Goal: Transaction & Acquisition: Purchase product/service

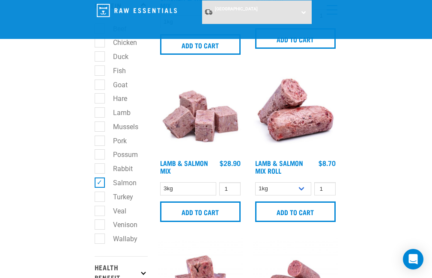
scroll to position [166, 0]
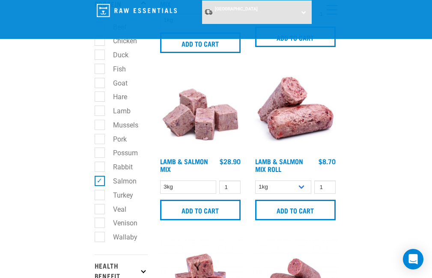
click at [102, 224] on label "Venison" at bounding box center [120, 223] width 42 height 11
click at [100, 224] on input "Venison" at bounding box center [98, 222] width 6 height 6
checkbox input "true"
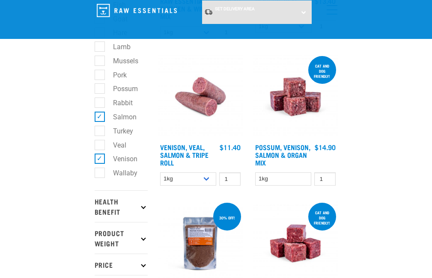
scroll to position [231, 0]
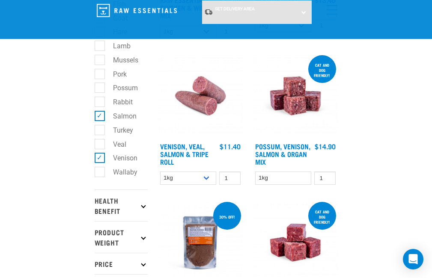
click at [100, 115] on label "Salmon" at bounding box center [119, 116] width 41 height 11
click at [100, 115] on input "Salmon" at bounding box center [98, 115] width 6 height 6
checkbox input "false"
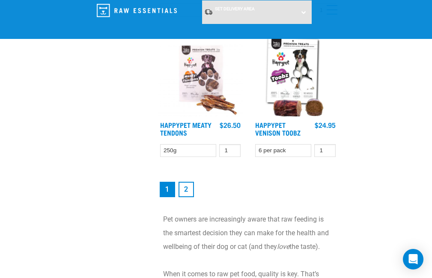
scroll to position [2249, 0]
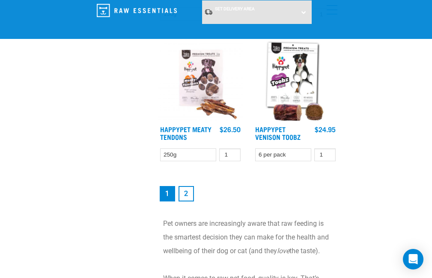
click at [290, 96] on img at bounding box center [295, 78] width 85 height 85
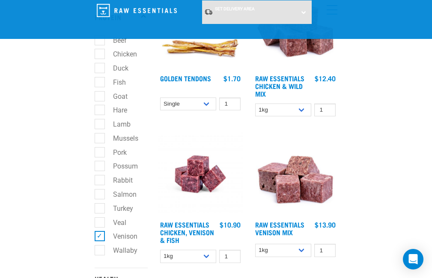
scroll to position [155, 0]
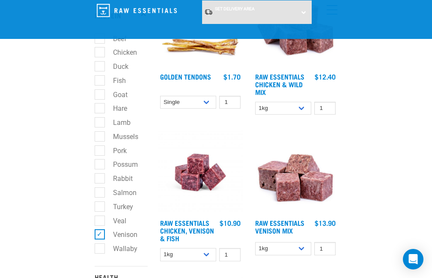
click at [99, 177] on label "Rabbit" at bounding box center [117, 178] width 37 height 11
click at [97, 177] on input "Rabbit" at bounding box center [98, 178] width 6 height 6
checkbox input "true"
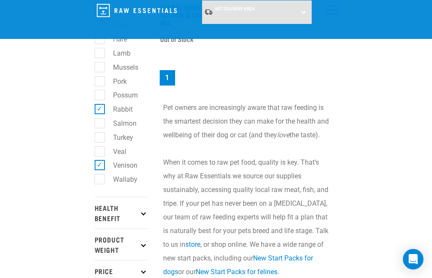
scroll to position [218, 0]
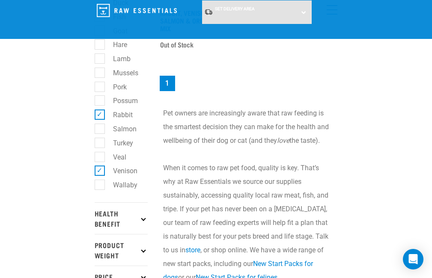
click at [100, 170] on label "Venison" at bounding box center [120, 171] width 42 height 11
click at [100, 170] on input "Venison" at bounding box center [98, 170] width 6 height 6
checkbox input "false"
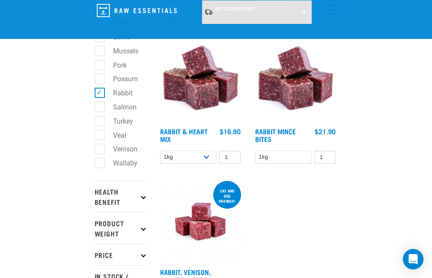
scroll to position [239, 0]
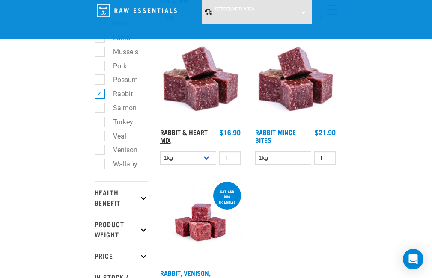
click at [204, 131] on link "Rabbit & Heart Mix" at bounding box center [184, 136] width 48 height 12
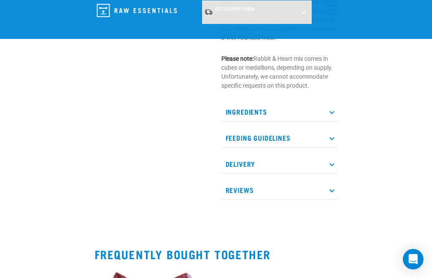
scroll to position [596, 0]
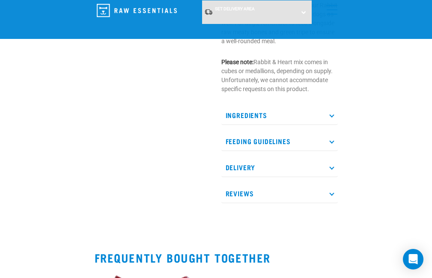
click at [333, 106] on p "Ingredients" at bounding box center [279, 115] width 116 height 19
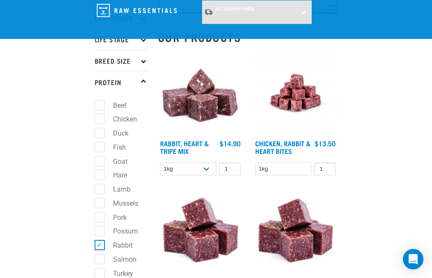
scroll to position [84, 0]
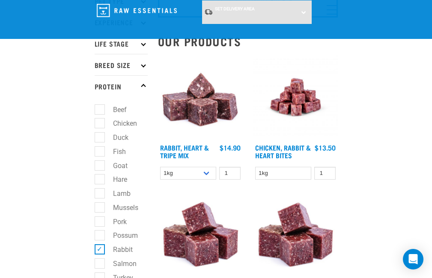
click at [99, 150] on label "Fish" at bounding box center [114, 151] width 30 height 11
click at [99, 150] on input "Fish" at bounding box center [98, 150] width 6 height 6
checkbox input "true"
click at [99, 249] on label "Rabbit" at bounding box center [117, 250] width 37 height 11
click at [99, 249] on input "Rabbit" at bounding box center [98, 249] width 6 height 6
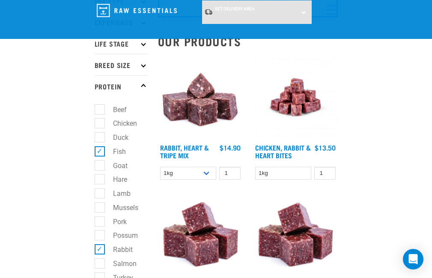
checkbox input "false"
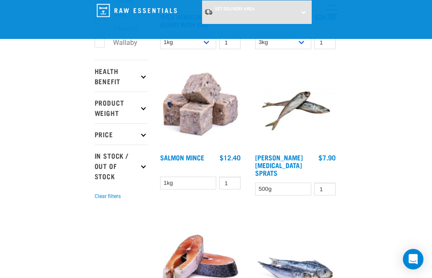
scroll to position [361, 0]
click at [200, 122] on img at bounding box center [200, 107] width 85 height 85
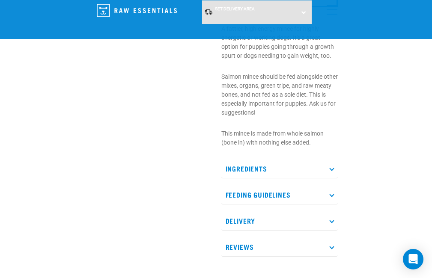
scroll to position [298, 0]
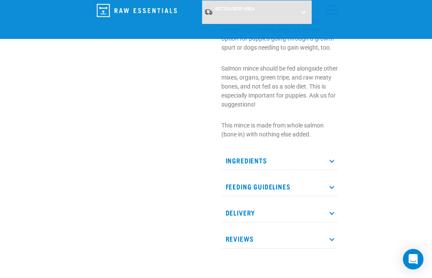
click at [334, 158] on p "Ingredients" at bounding box center [279, 160] width 116 height 19
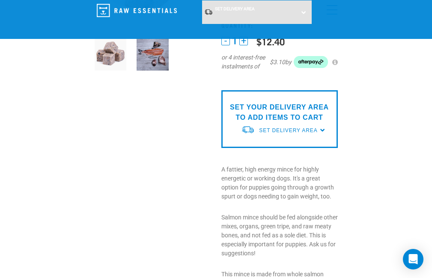
scroll to position [156, 0]
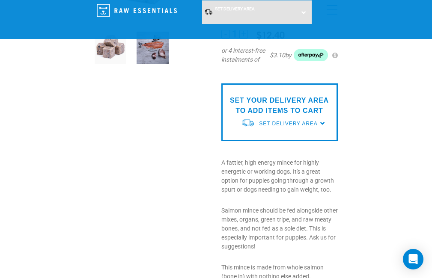
click at [282, 109] on p "SET YOUR DELIVERY AREA TO ADD ITEMS TO CART" at bounding box center [280, 106] width 104 height 21
click at [323, 121] on div "SET YOUR DELIVERY AREA TO ADD ITEMS TO CART Set Delivery Area North Island Sout…" at bounding box center [279, 113] width 116 height 58
click at [272, 99] on p "SET YOUR DELIVERY AREA TO ADD ITEMS TO CART" at bounding box center [280, 106] width 104 height 21
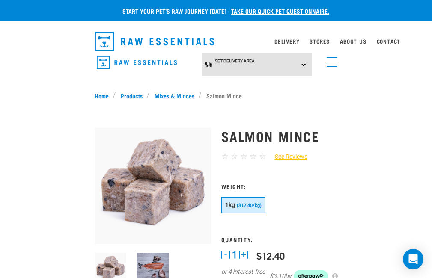
scroll to position [0, 0]
click at [304, 62] on div "Set Delivery Area North Island South Island" at bounding box center [257, 65] width 110 height 24
click at [251, 99] on link "[GEOGRAPHIC_DATA]" at bounding box center [244, 102] width 85 height 14
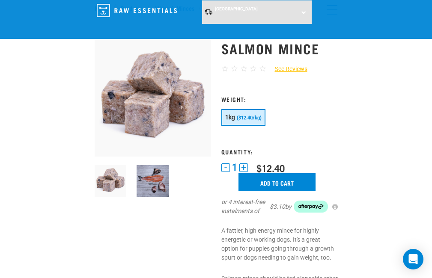
scroll to position [36, 0]
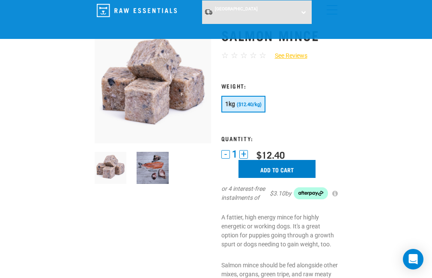
click at [280, 169] on input "Add to cart" at bounding box center [277, 169] width 77 height 18
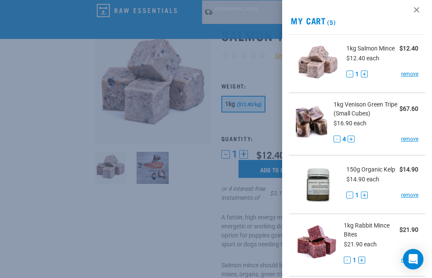
scroll to position [2, 0]
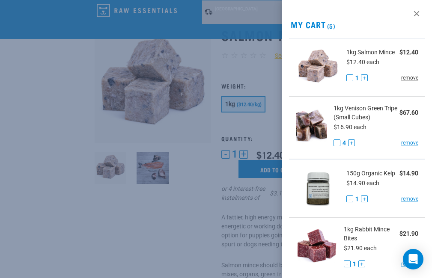
click at [405, 82] on link "remove" at bounding box center [409, 78] width 17 height 8
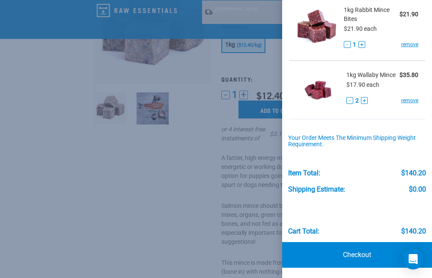
scroll to position [170, 0]
click at [354, 257] on link "Checkout" at bounding box center [357, 255] width 150 height 26
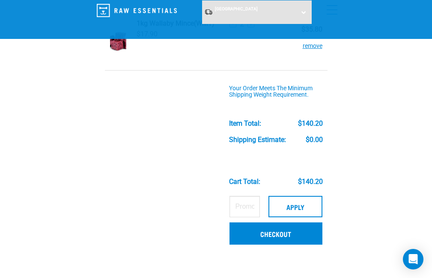
scroll to position [239, 0]
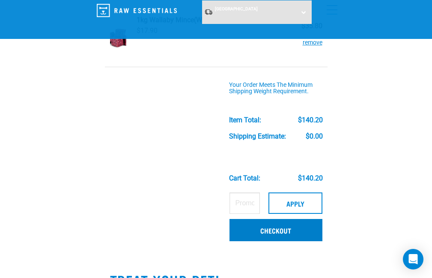
click at [275, 230] on link "Checkout" at bounding box center [276, 230] width 93 height 22
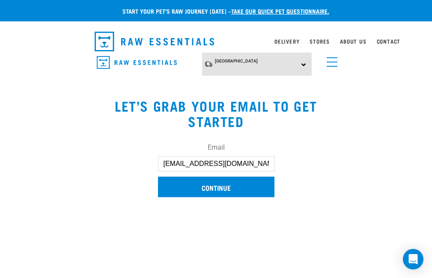
click at [221, 189] on input "Continue" at bounding box center [216, 187] width 116 height 21
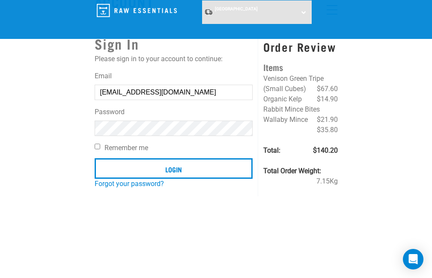
scroll to position [32, 0]
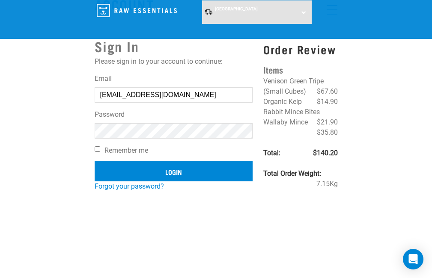
click at [171, 168] on input "Login" at bounding box center [174, 171] width 158 height 21
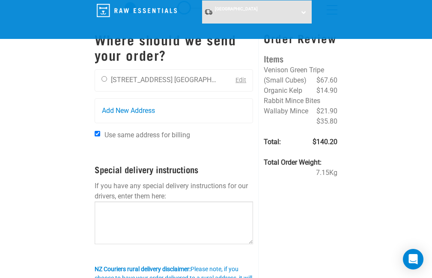
scroll to position [36, 0]
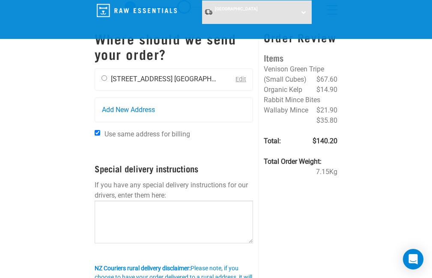
click at [104, 78] on input "radio" at bounding box center [105, 78] width 6 height 6
radio input "true"
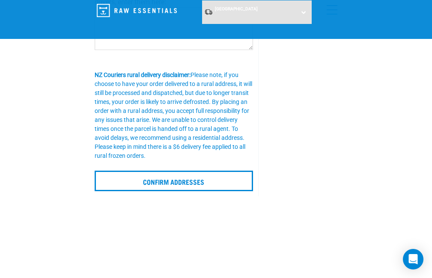
scroll to position [231, 0]
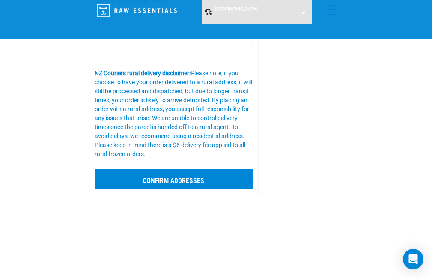
click at [179, 182] on input "Confirm addresses" at bounding box center [174, 179] width 159 height 21
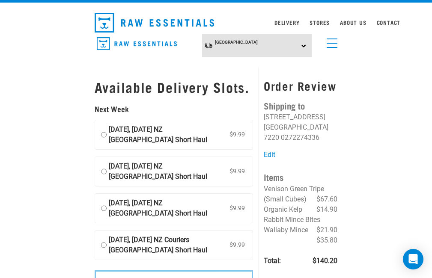
scroll to position [18, 0]
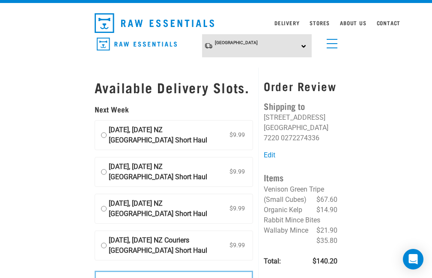
click at [103, 143] on input "26 August, Tuesday NZ Couriers South Island Short Haul $9.99" at bounding box center [104, 135] width 6 height 21
radio input "true"
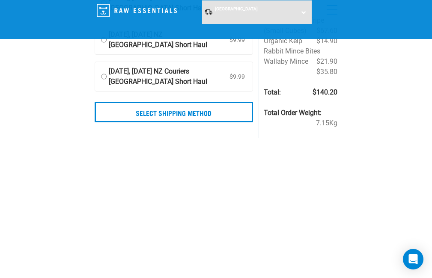
scroll to position [127, 0]
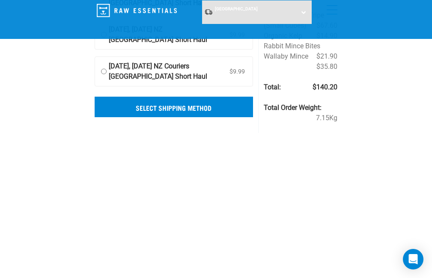
click at [179, 117] on input "Select Shipping Method" at bounding box center [174, 107] width 159 height 21
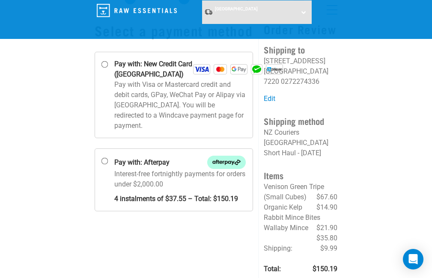
scroll to position [49, 0]
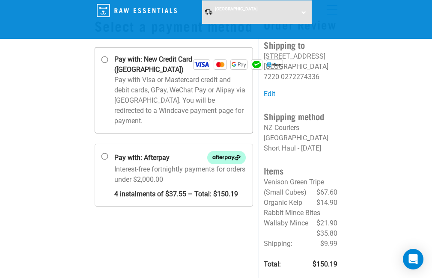
click at [104, 63] on input "Pay with: New Credit Card ([GEOGRAPHIC_DATA])" at bounding box center [104, 60] width 7 height 7
radio input "true"
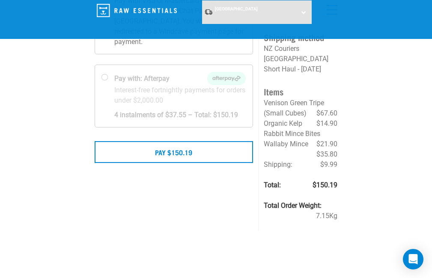
scroll to position [128, 0]
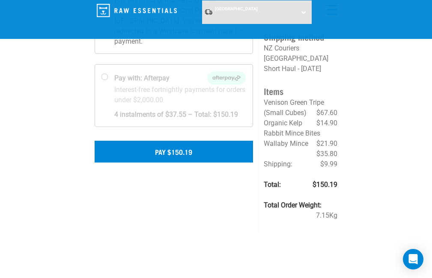
click at [182, 162] on button "Pay $150.19" at bounding box center [174, 151] width 159 height 21
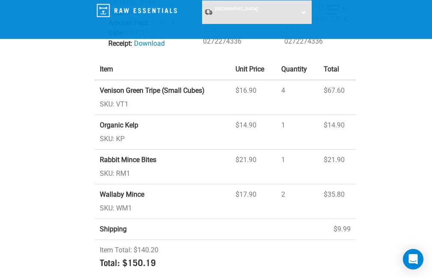
scroll to position [122, 0]
